Goal: Check status: Check status

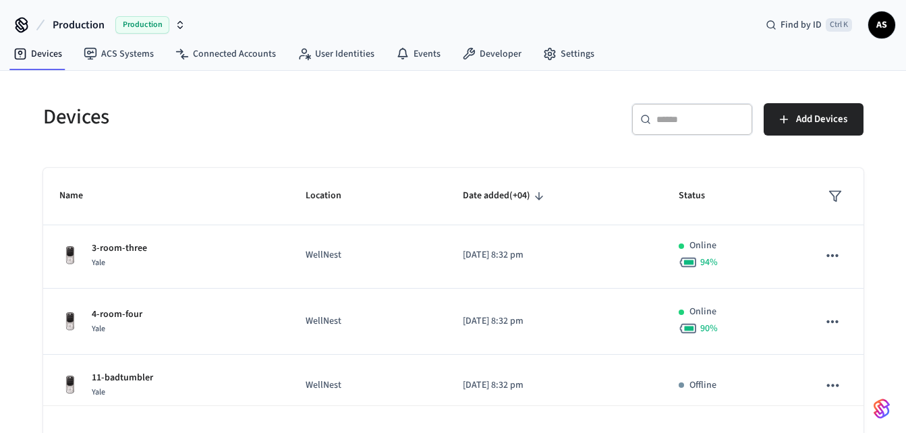
scroll to position [456, 0]
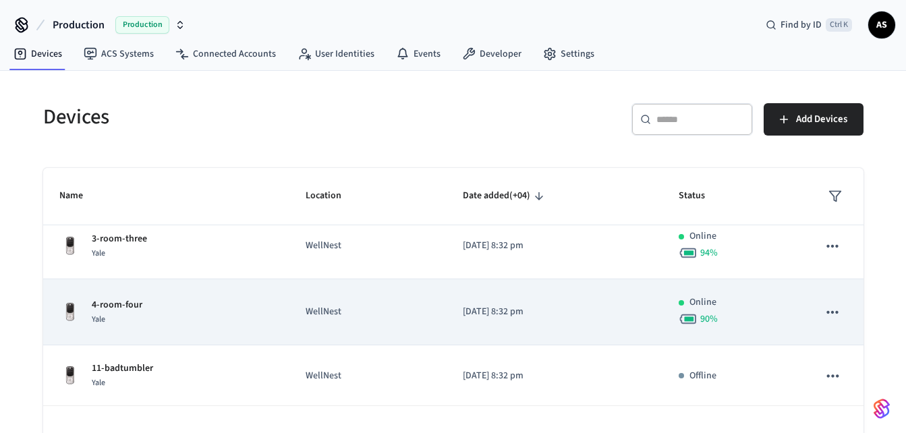
click at [216, 304] on div "4-room-four Yale" at bounding box center [166, 312] width 214 height 28
click at [262, 310] on div "4-room-four Yale" at bounding box center [166, 312] width 214 height 28
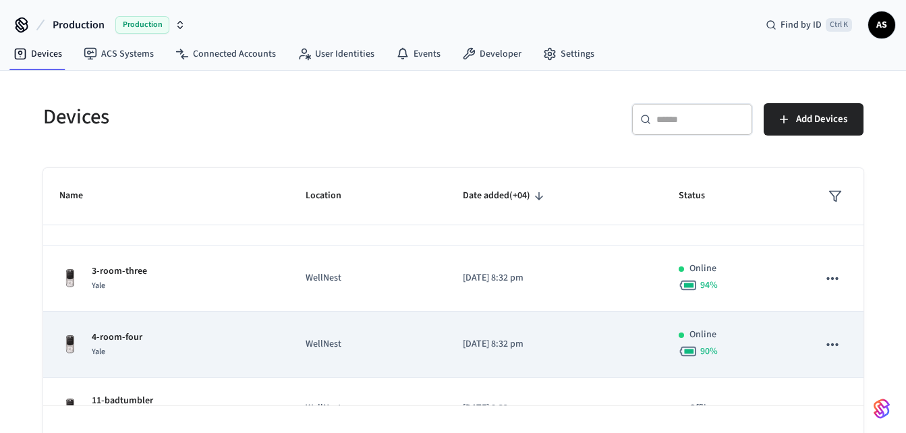
scroll to position [458, 0]
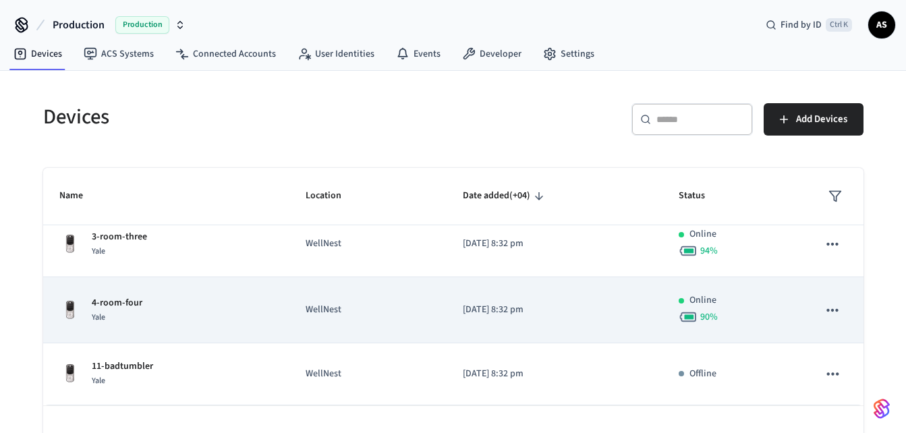
click at [247, 305] on div "4-room-four Yale" at bounding box center [166, 310] width 214 height 28
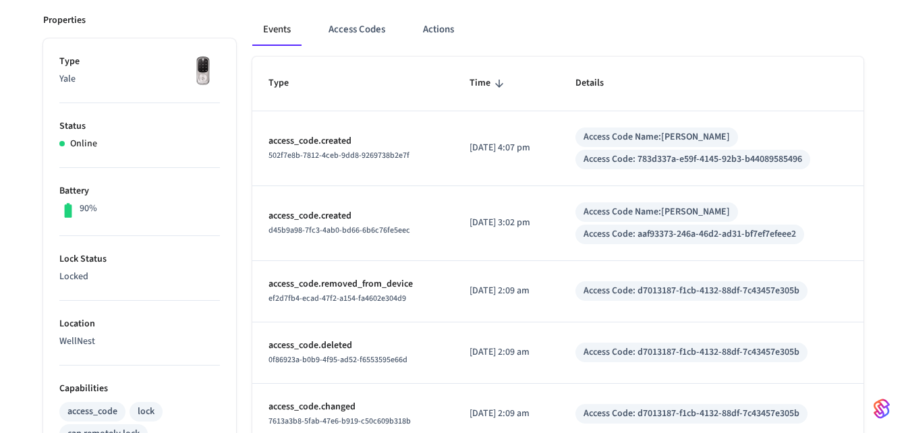
scroll to position [144, 0]
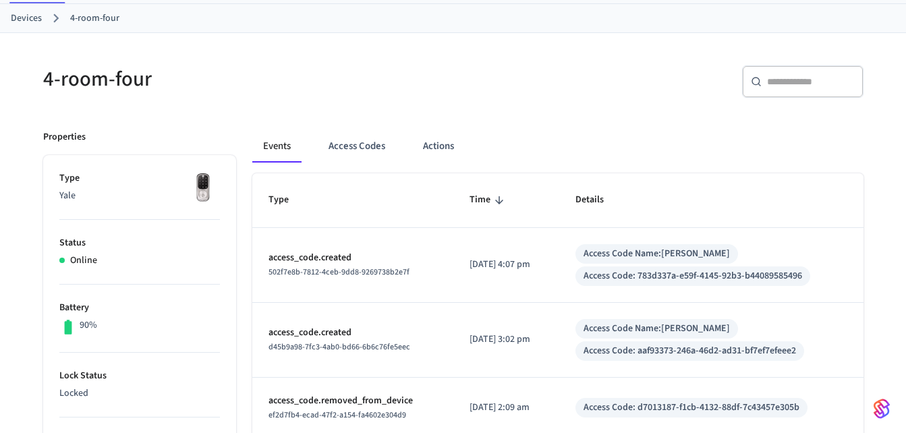
scroll to position [66, 0]
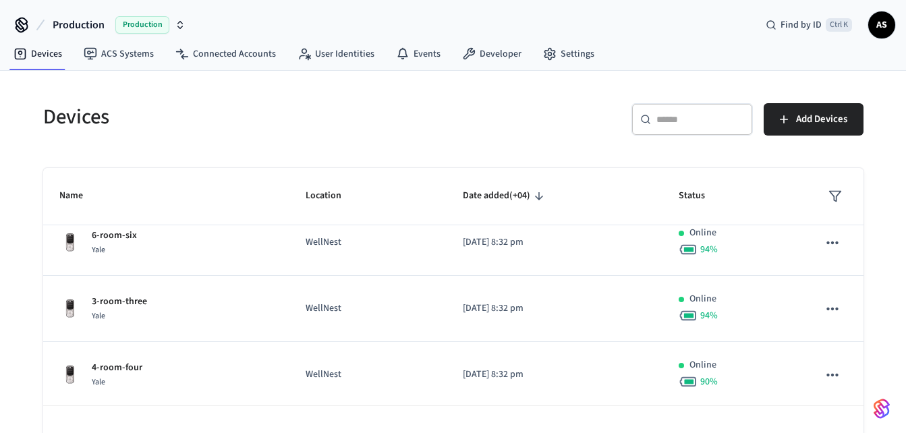
scroll to position [374, 0]
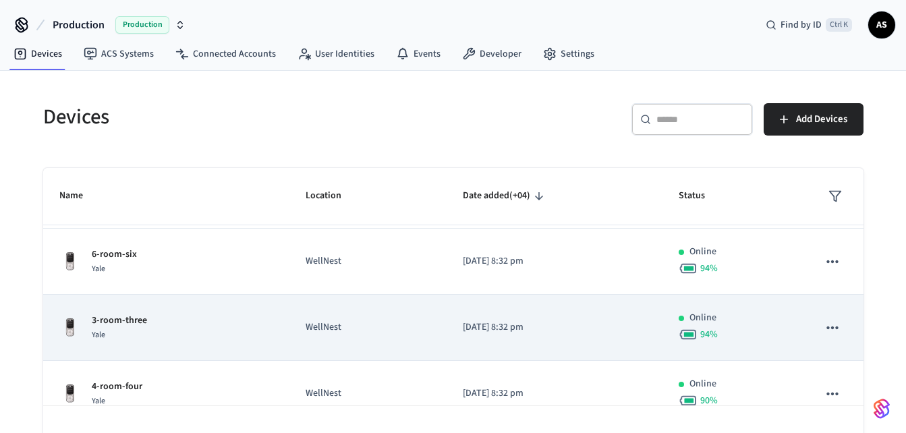
click at [197, 314] on div "3-room-three Yale" at bounding box center [166, 328] width 214 height 28
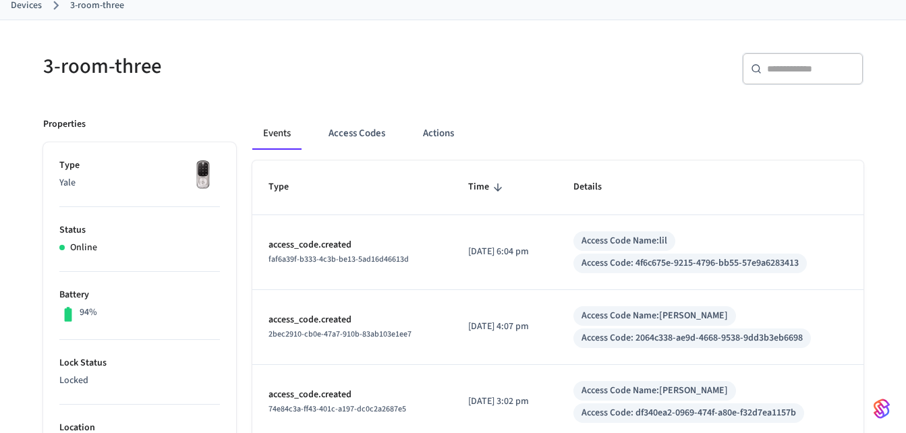
scroll to position [79, 0]
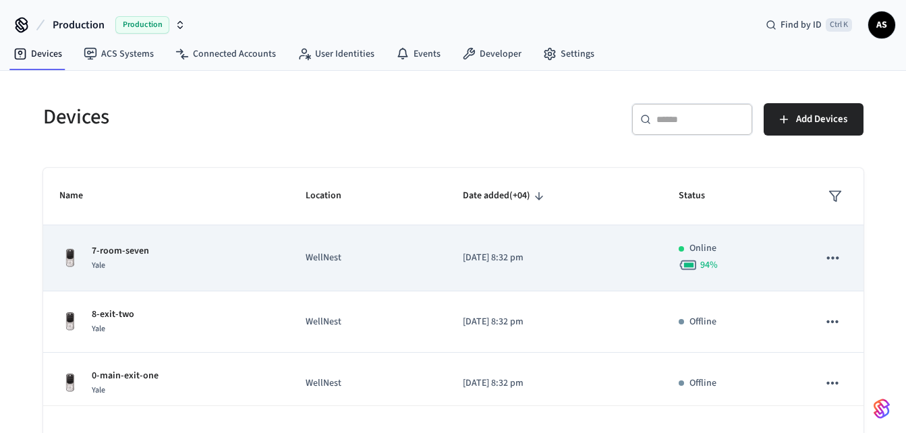
click at [231, 258] on div "7-room-seven Yale" at bounding box center [166, 258] width 214 height 28
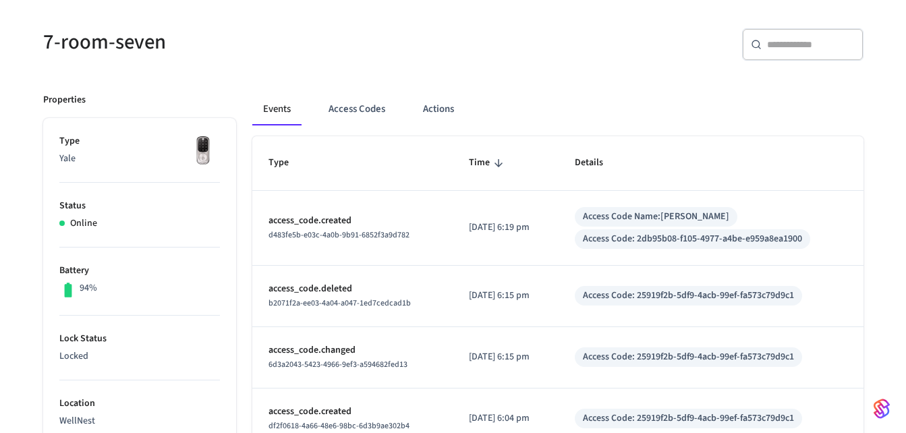
scroll to position [110, 0]
